Goal: Book appointment/travel/reservation

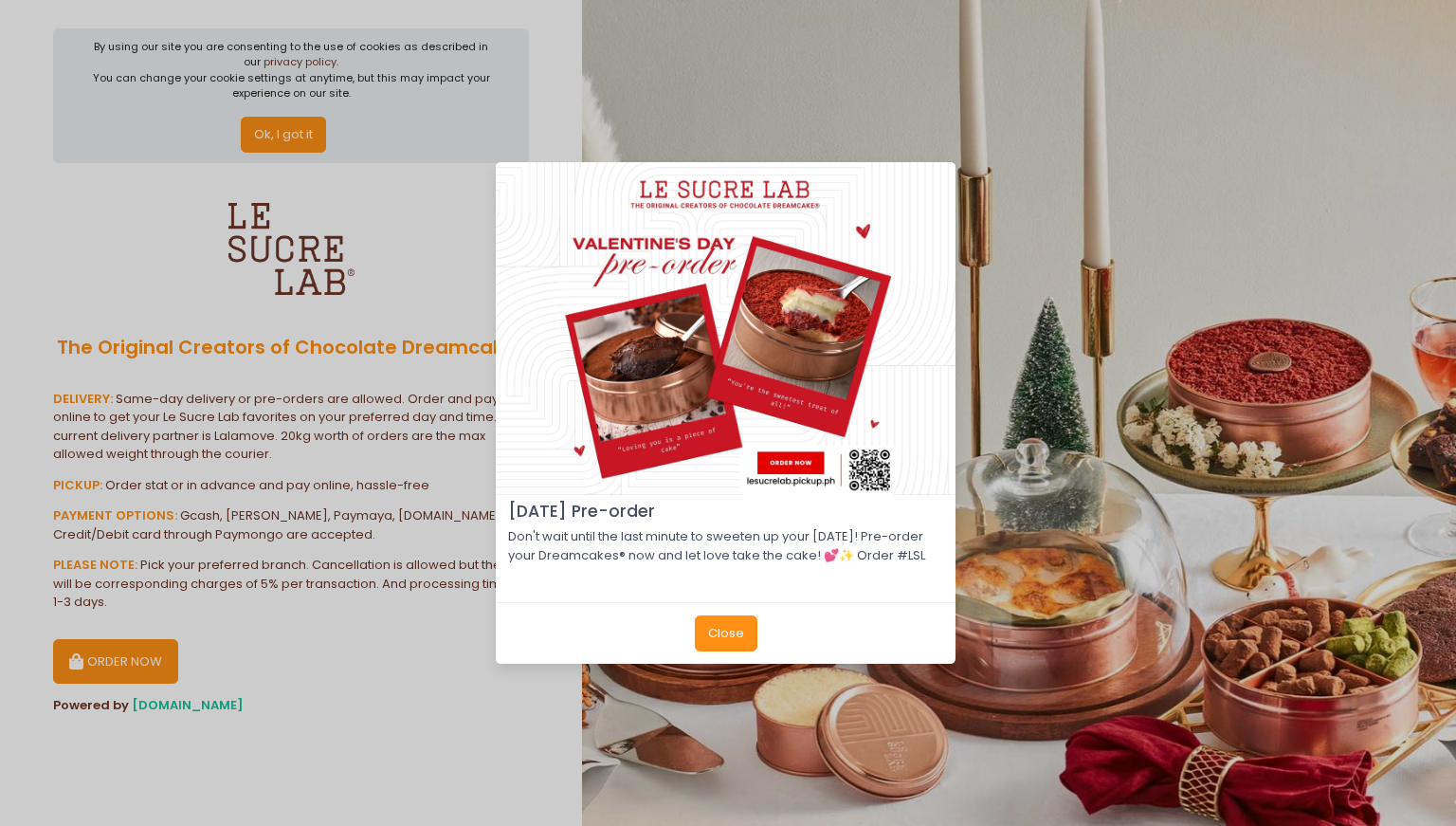
click at [730, 648] on button "Close" at bounding box center [726, 634] width 63 height 36
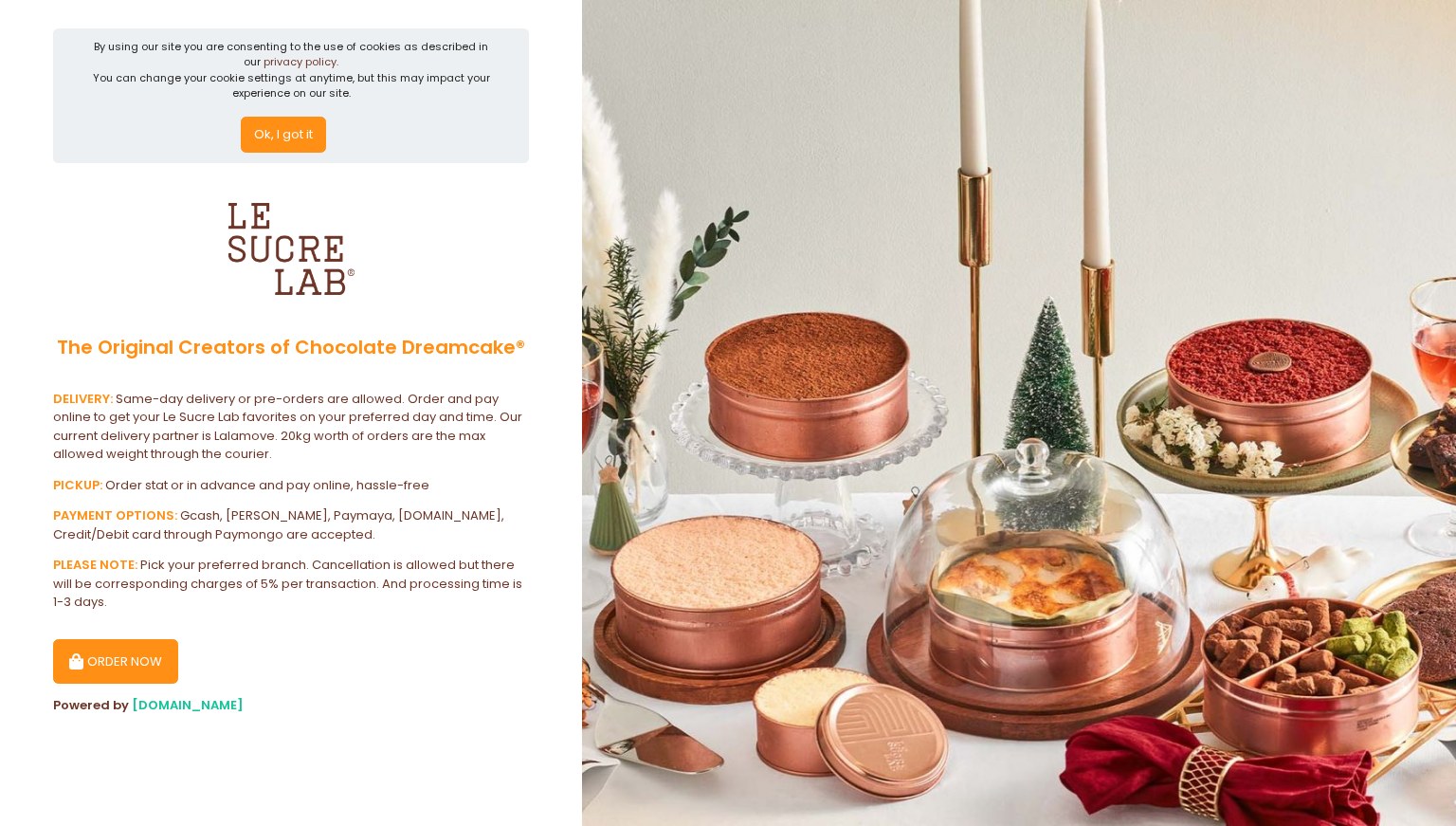
click at [149, 652] on button "ORDER NOW" at bounding box center [116, 663] width 125 height 46
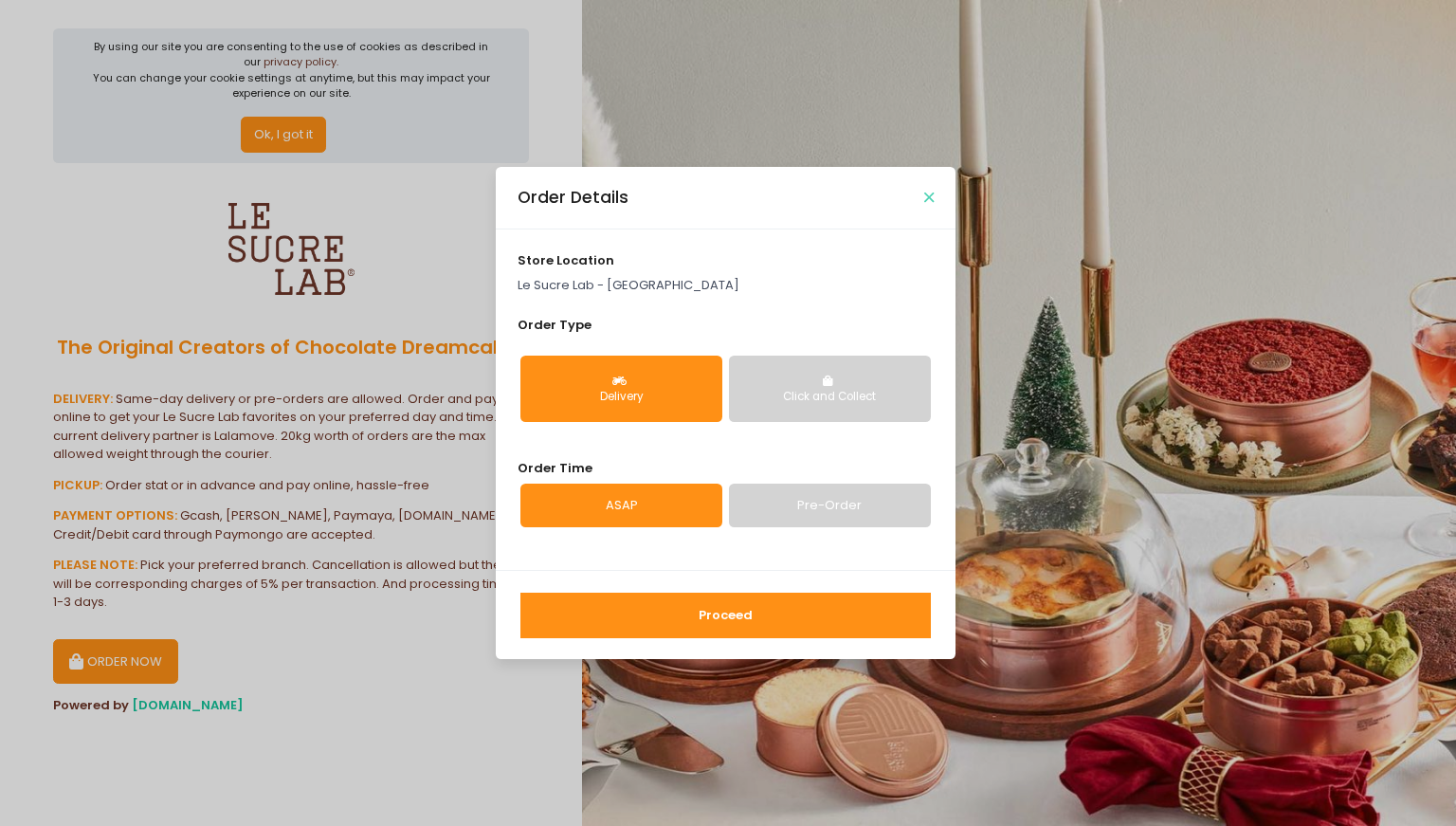
click at [929, 199] on icon "Close" at bounding box center [929, 197] width 10 height 14
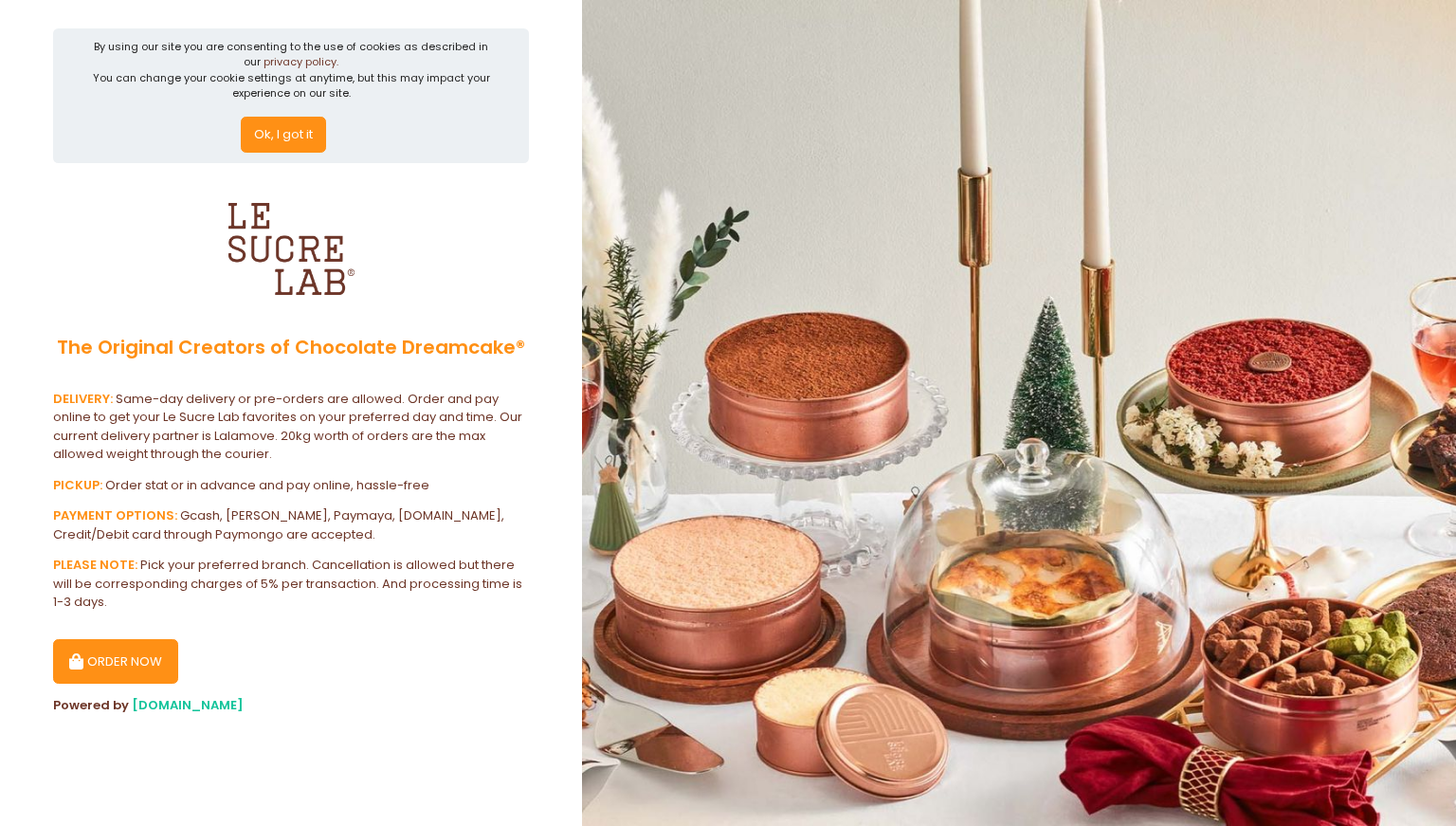
click at [139, 656] on button "ORDER NOW" at bounding box center [116, 663] width 125 height 46
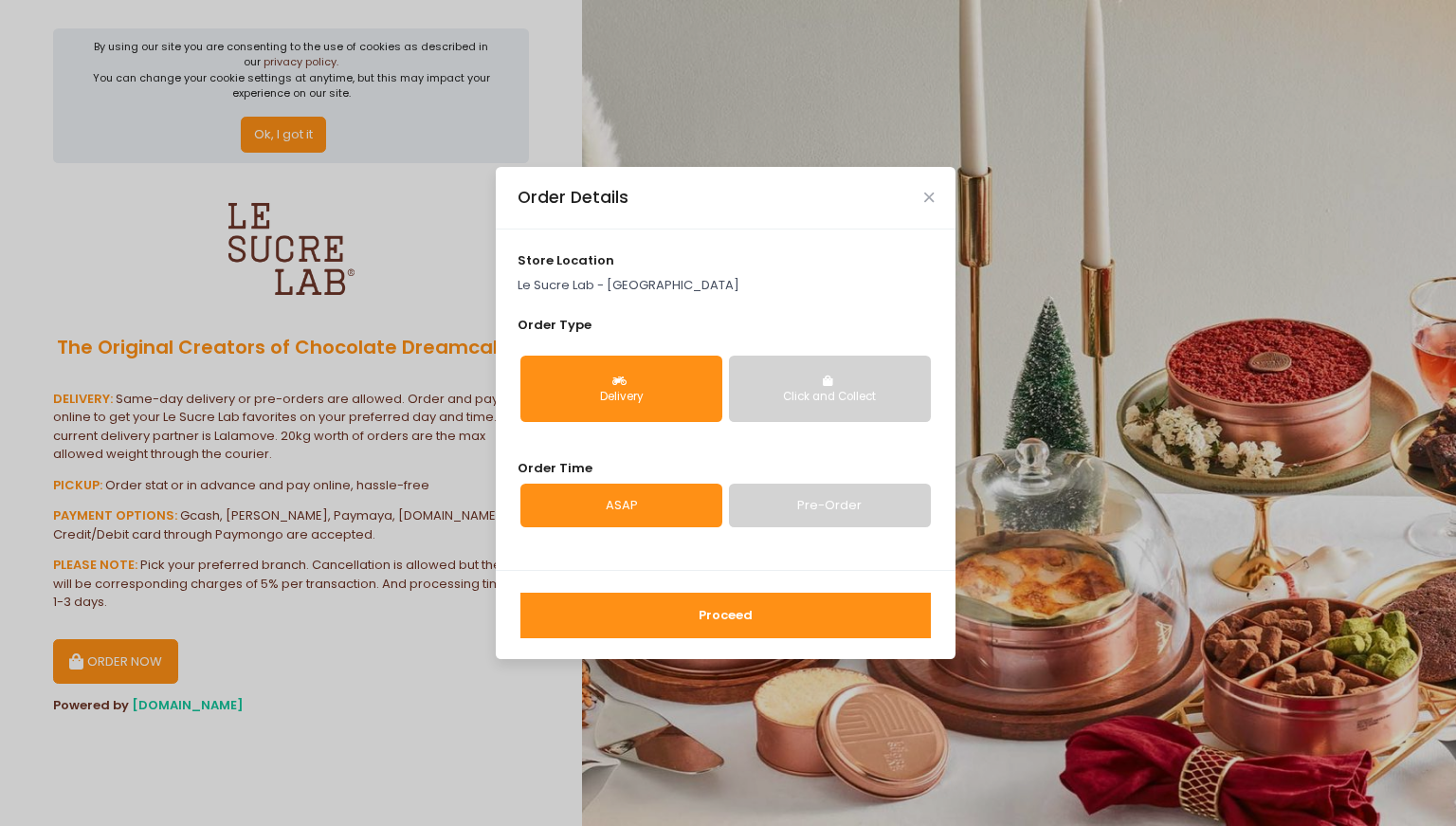
click at [827, 394] on div "Click and Collect" at bounding box center [830, 397] width 175 height 17
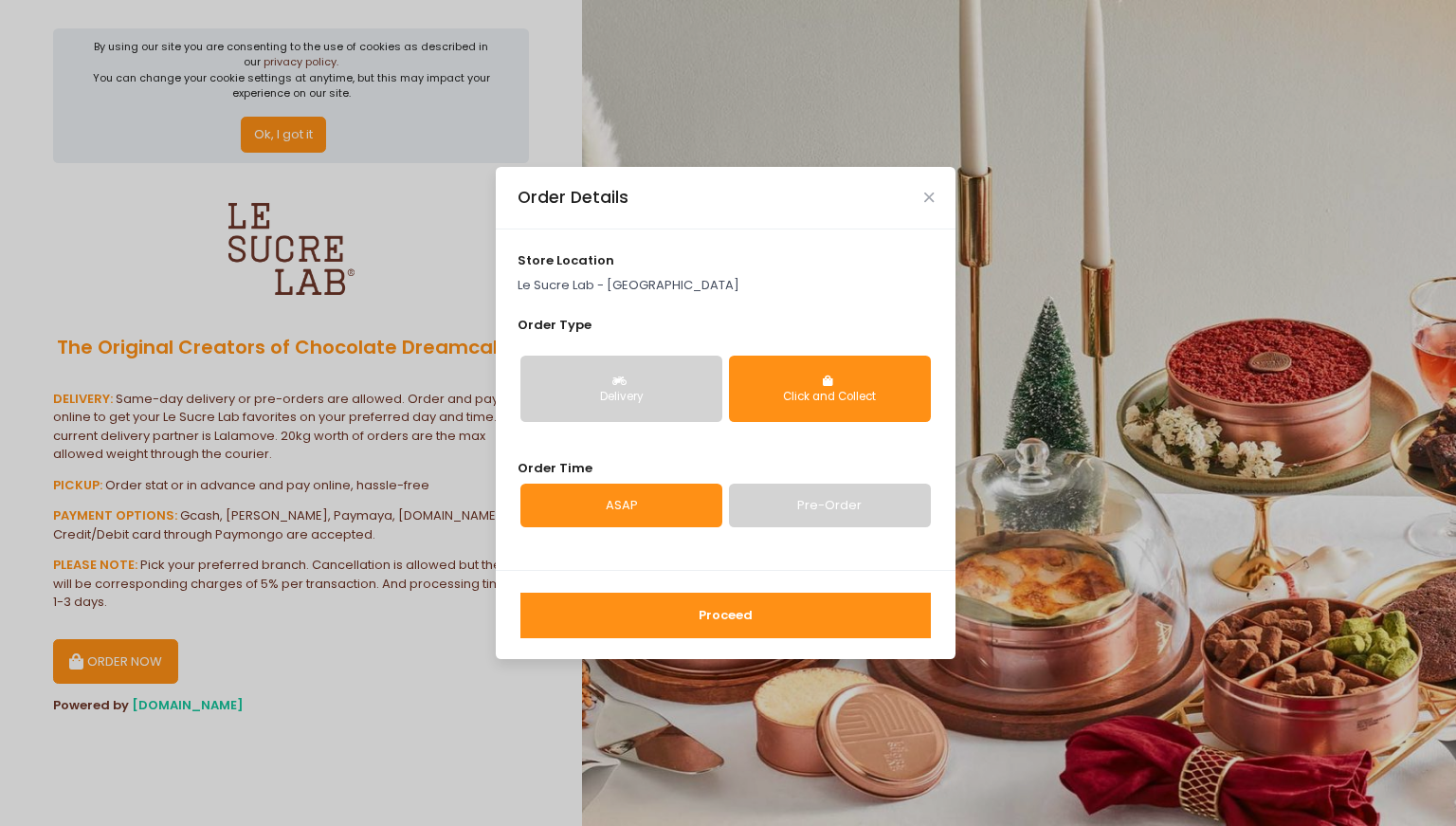
click at [856, 500] on link "Pre-Order" at bounding box center [830, 506] width 202 height 44
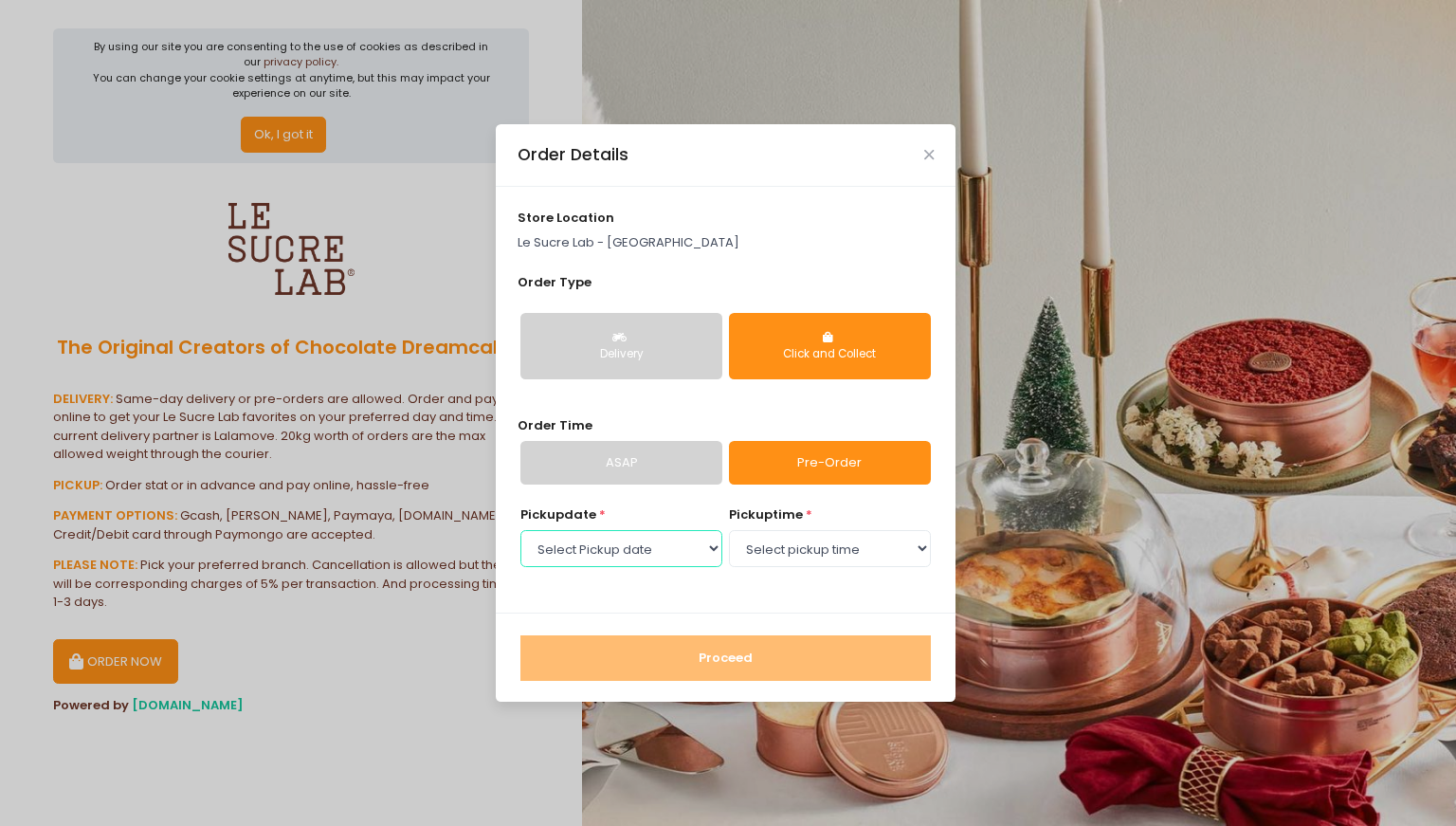
click at [647, 557] on select "Select Pickup date [DATE] [DATE] [DATE] [DATE] [DATE] [DATE] [DATE] [DATE] [DAT…" at bounding box center [621, 548] width 202 height 36
select select "[DATE]"
click at [521, 530] on select "Select Pickup date [DATE] [DATE] [DATE] [DATE] [DATE] [DATE] [DATE] [DATE] [DAT…" at bounding box center [621, 548] width 202 height 36
click at [858, 555] on select "Select pickup time 11:00 AM - 11:30 AM 11:30 AM - 12:00 PM 12:00 PM - 12:30 PM …" at bounding box center [830, 548] width 202 height 36
select select "11:00"
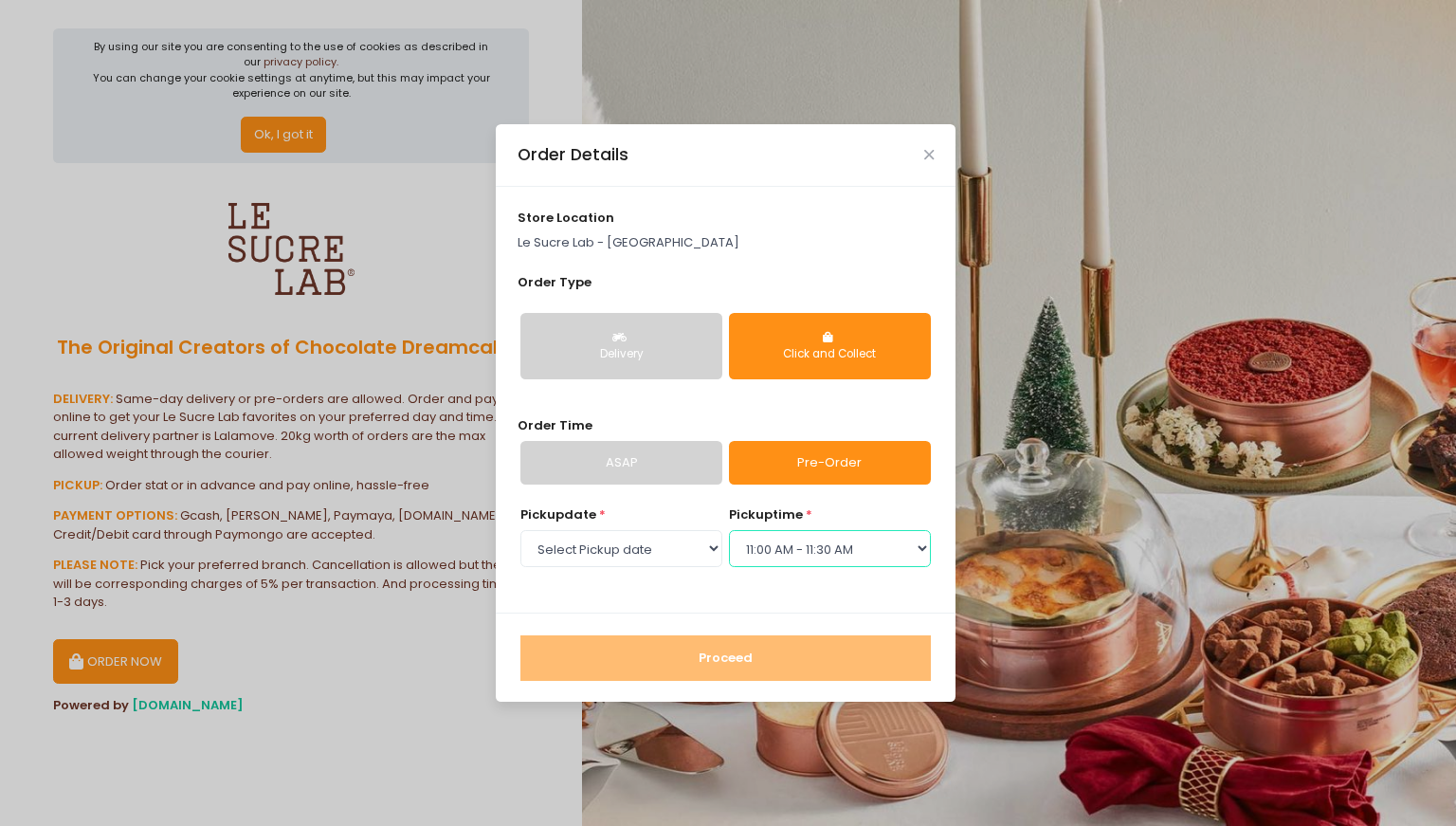
click at [729, 530] on select "Select pickup time 11:00 AM - 11:30 AM 11:30 AM - 12:00 PM 12:00 PM - 12:30 PM …" at bounding box center [830, 548] width 202 height 36
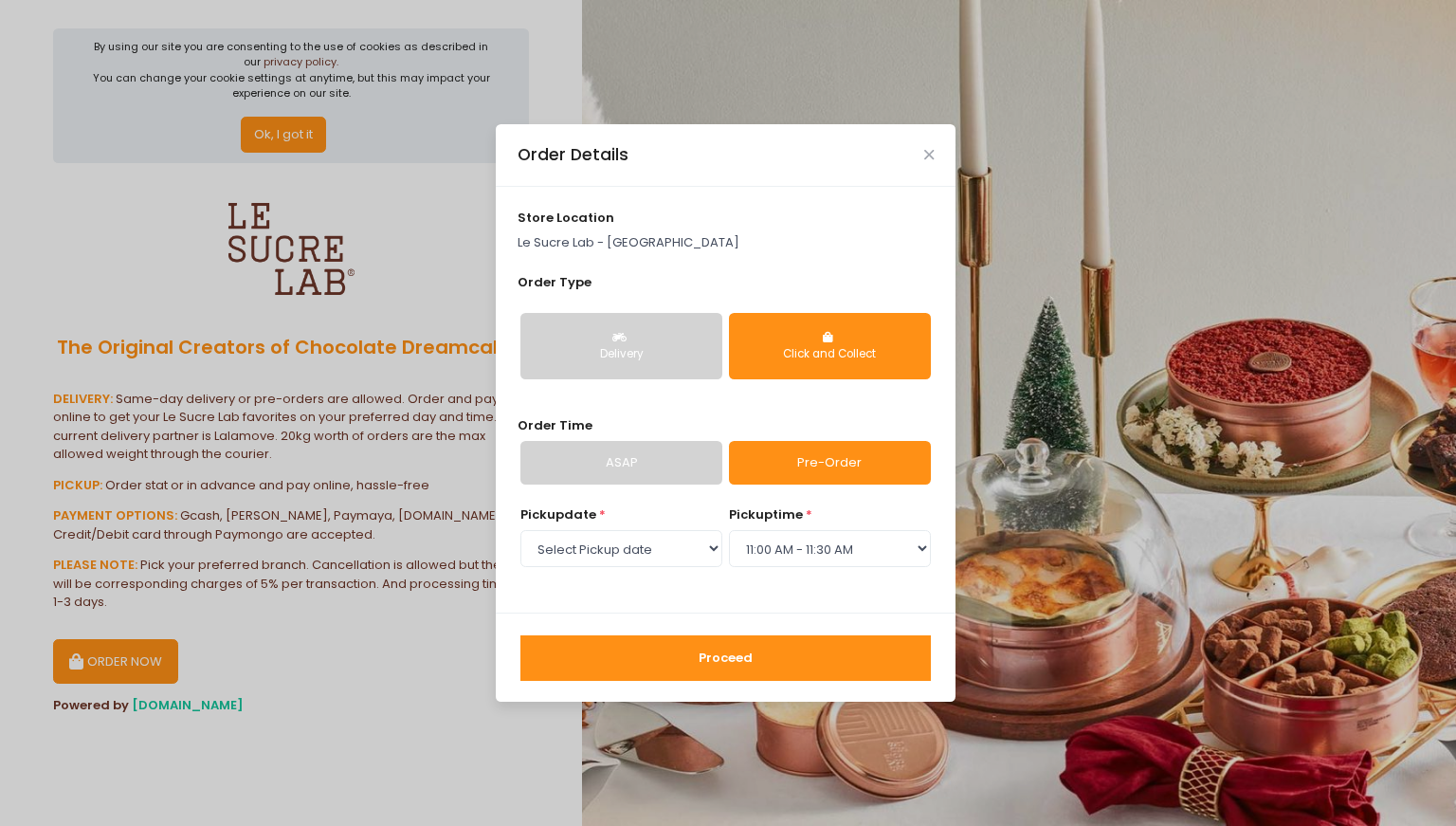
click at [735, 660] on button "Proceed" at bounding box center [726, 659] width 410 height 46
